Goal: Information Seeking & Learning: Learn about a topic

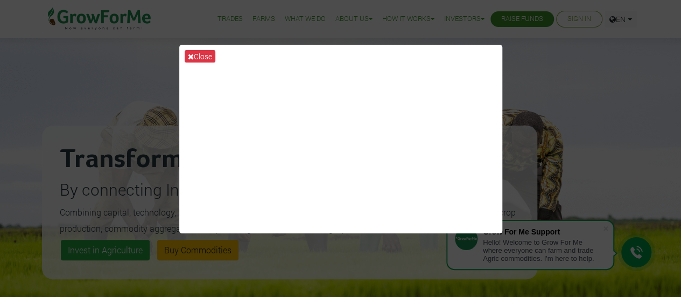
click at [547, 89] on div "Close" at bounding box center [340, 148] width 681 height 297
click at [107, 82] on div "Close" at bounding box center [340, 148] width 681 height 297
click at [197, 53] on button "Close" at bounding box center [200, 56] width 31 height 12
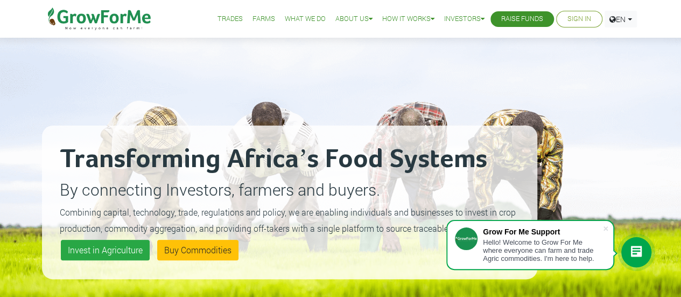
click at [293, 21] on link "What We Do" at bounding box center [305, 18] width 41 height 11
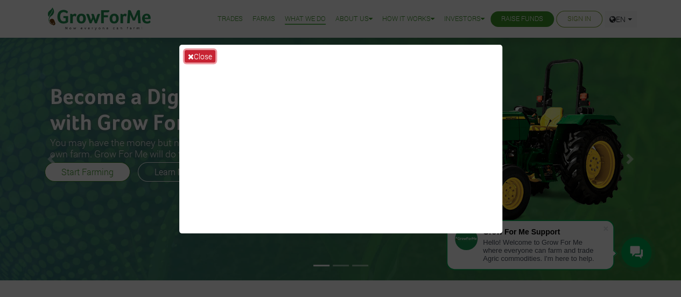
click at [199, 57] on button "Close" at bounding box center [200, 56] width 31 height 12
